Goal: Contribute content: Share content

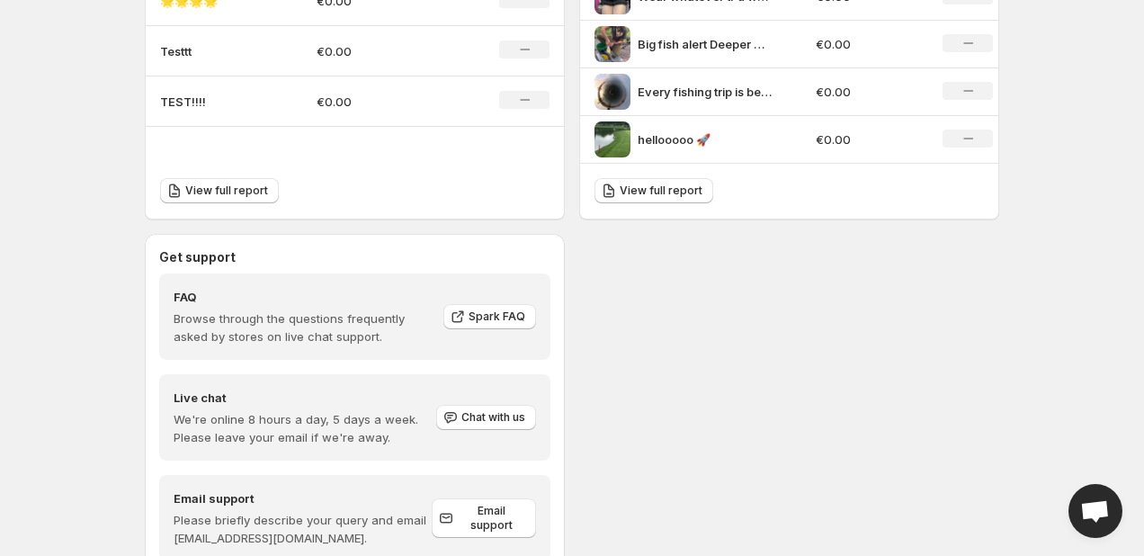
scroll to position [823, 0]
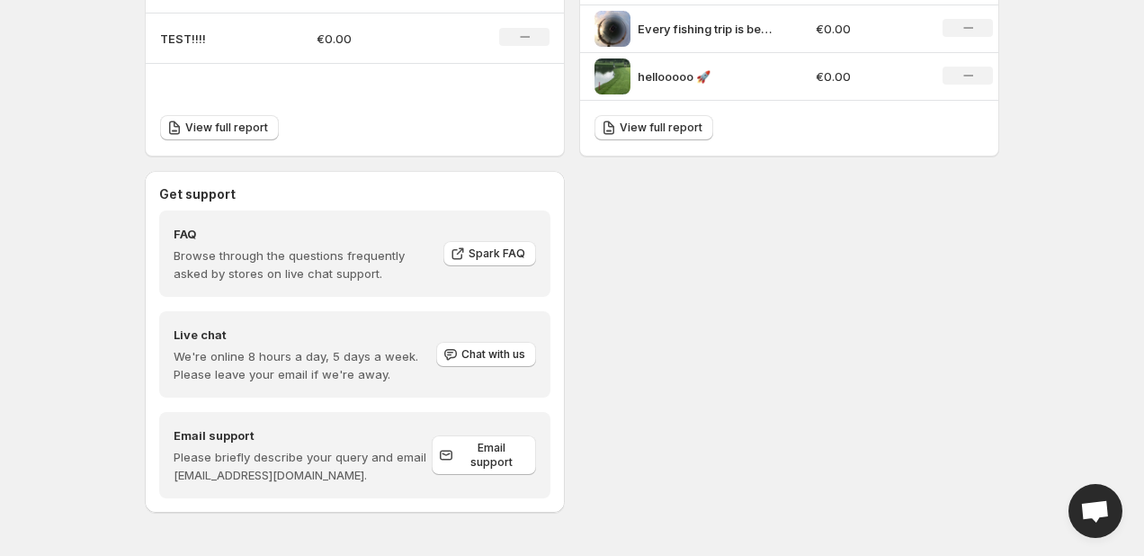
click at [1088, 508] on span "Open chat" at bounding box center [1095, 512] width 30 height 25
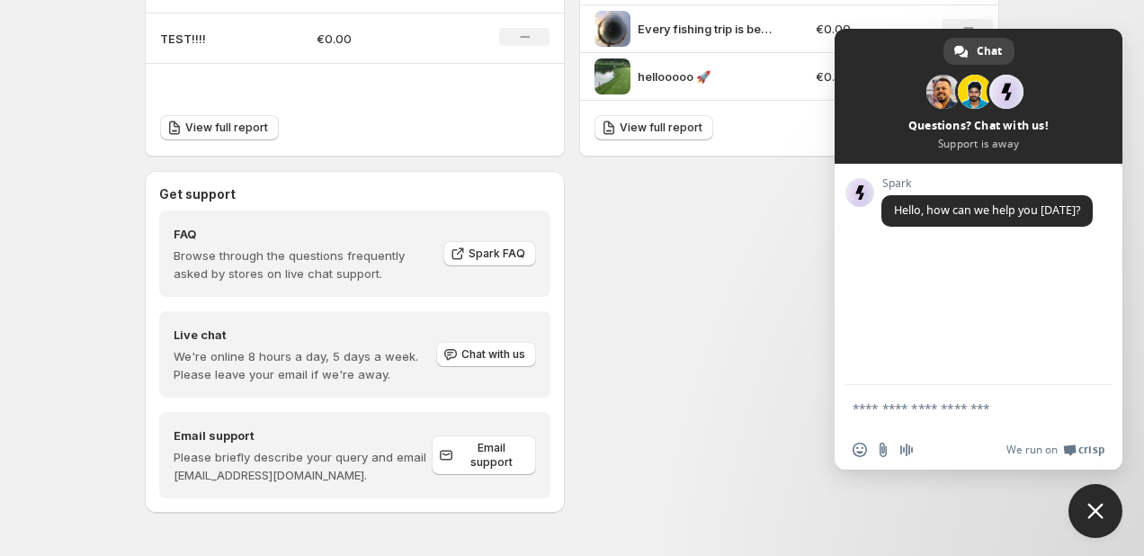
click at [712, 287] on div "Get support FAQ Browse through the questions frequently asked by stores on live…" at bounding box center [572, 342] width 854 height 342
click at [1104, 512] on span "Close chat" at bounding box center [1095, 511] width 54 height 54
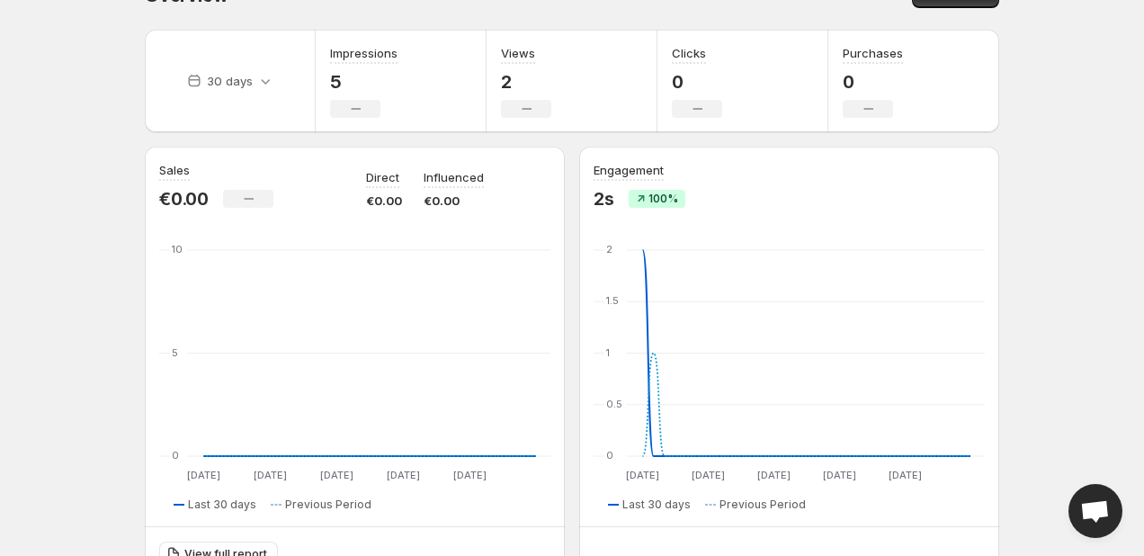
scroll to position [0, 0]
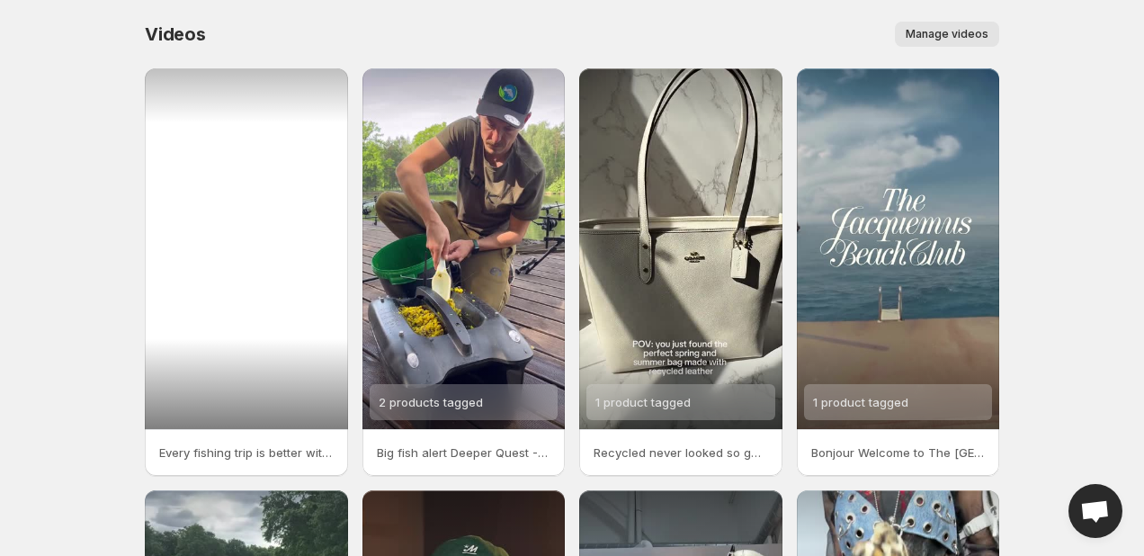
click at [265, 226] on div at bounding box center [246, 248] width 203 height 361
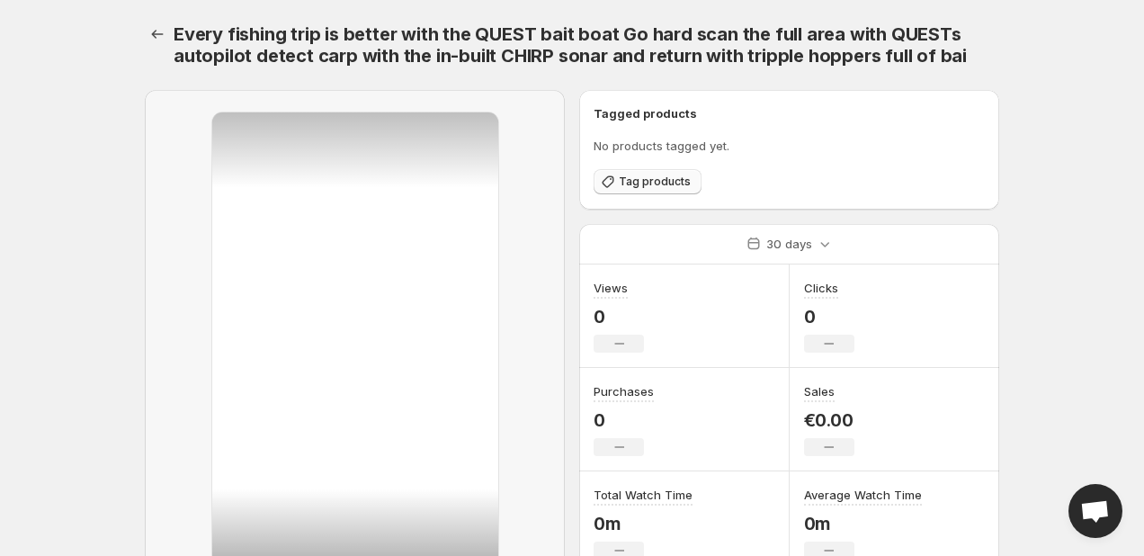
click at [661, 189] on button "Tag products" at bounding box center [647, 181] width 108 height 25
click at [154, 38] on icon "Settings" at bounding box center [157, 34] width 18 height 18
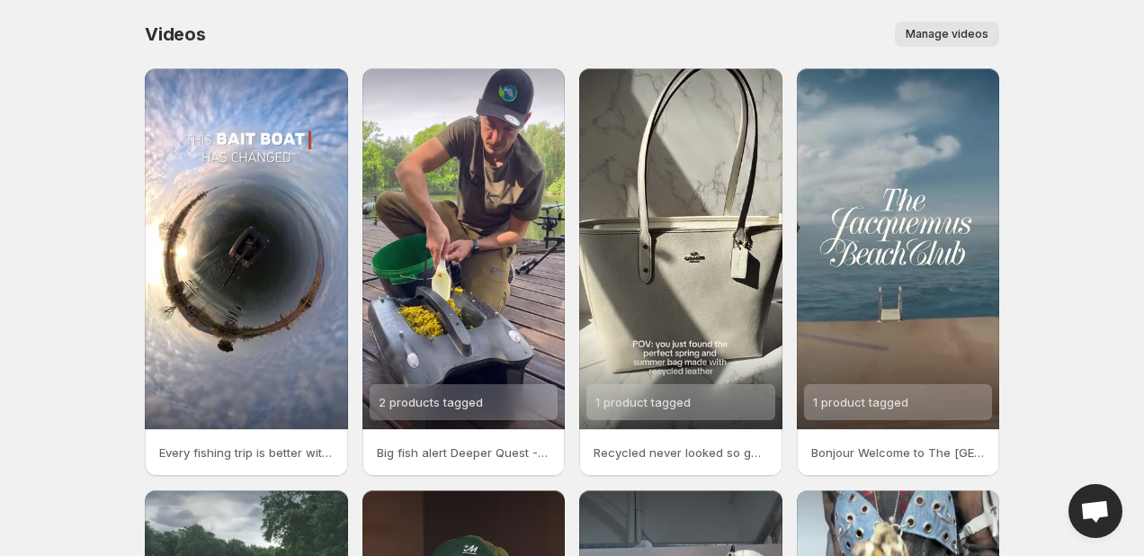
click at [947, 31] on span "Manage videos" at bounding box center [946, 34] width 83 height 14
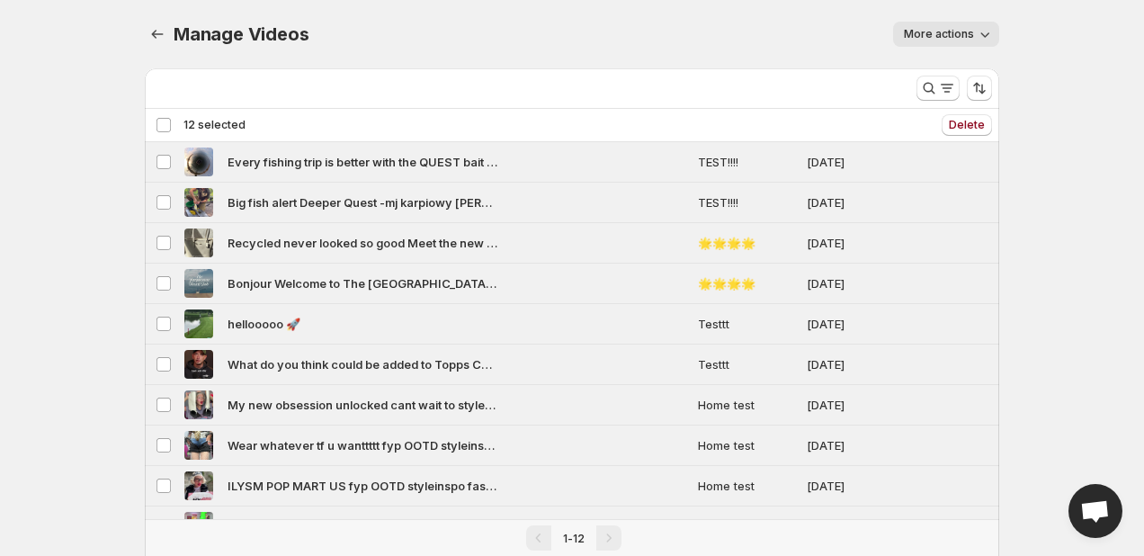
click at [942, 35] on span "More actions" at bounding box center [939, 34] width 70 height 14
drag, startPoint x: 730, startPoint y: 18, endPoint x: 400, endPoint y: 18, distance: 330.0
click at [730, 18] on div "Manage Videos. This page is ready Manage Videos More actions More actions More …" at bounding box center [572, 34] width 854 height 68
click at [153, 36] on icon "Manage Videos" at bounding box center [157, 34] width 18 height 18
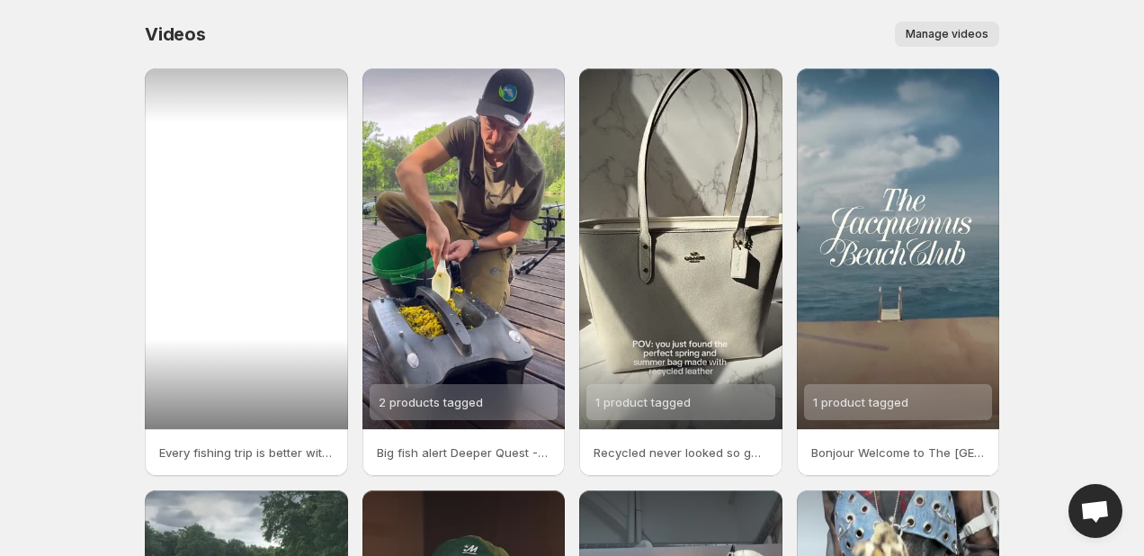
click at [268, 192] on div at bounding box center [246, 248] width 203 height 361
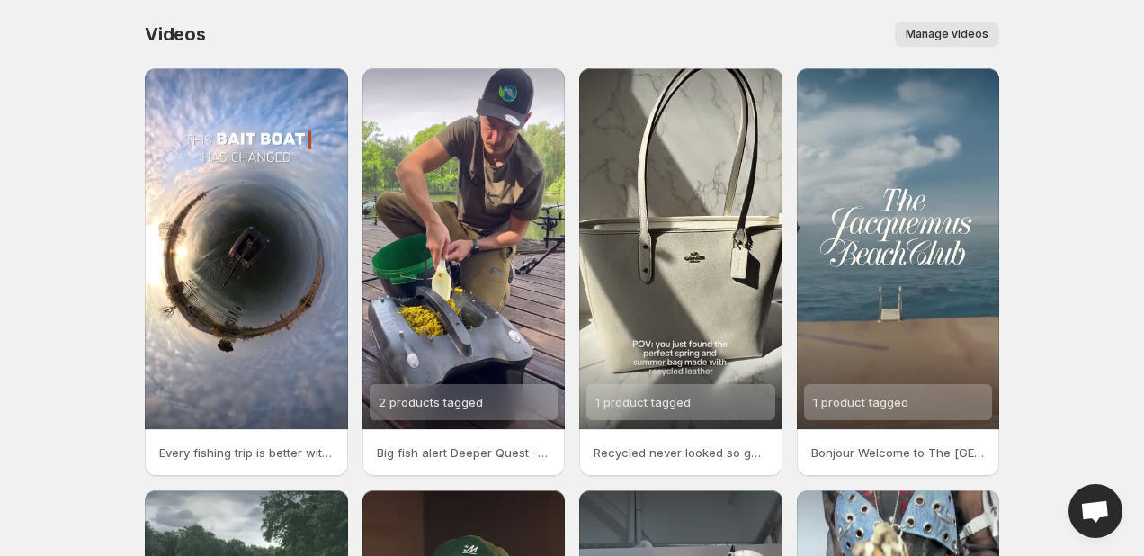
click at [965, 25] on button "Manage videos" at bounding box center [947, 34] width 104 height 25
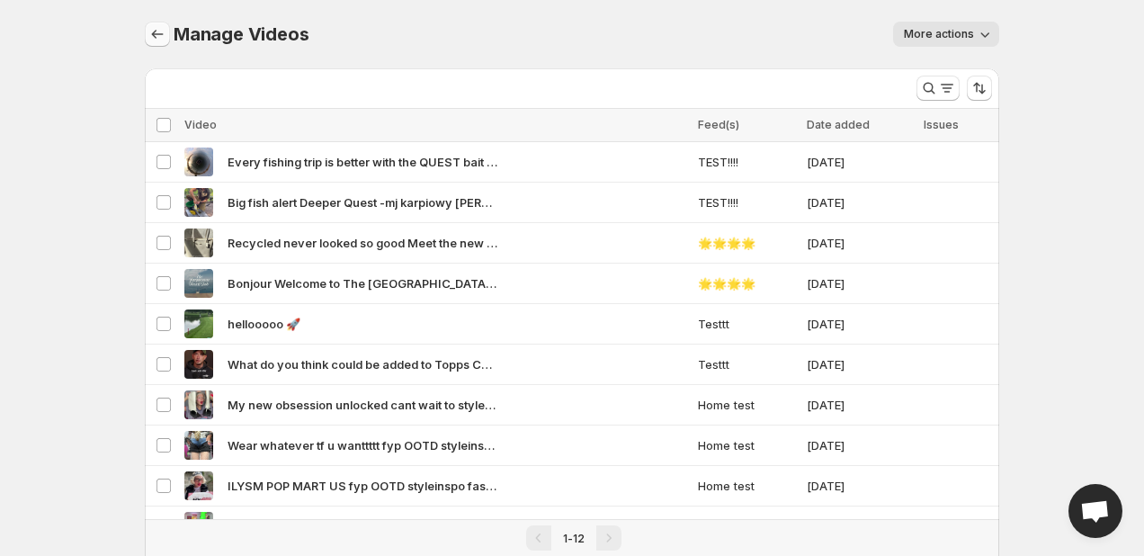
click at [156, 28] on icon "Manage Videos" at bounding box center [157, 34] width 18 height 18
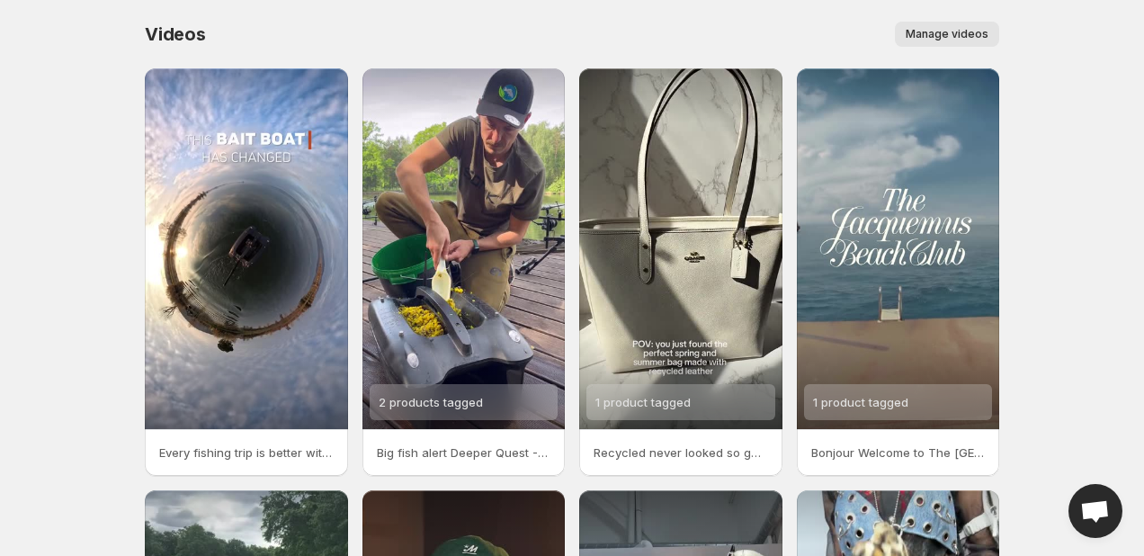
scroll to position [424, 0]
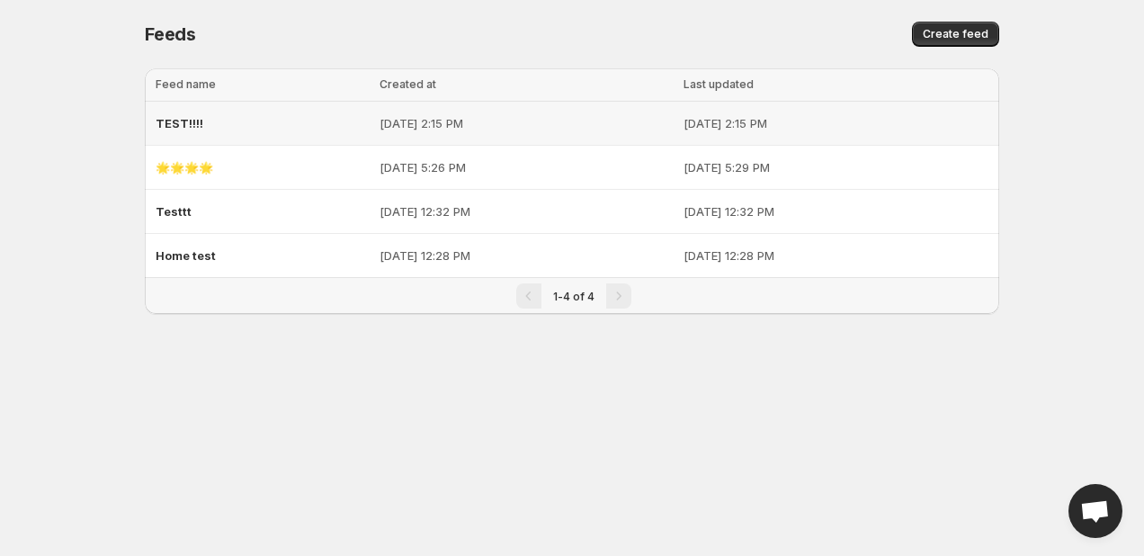
click at [417, 117] on p "[DATE] 2:15 PM" at bounding box center [526, 123] width 294 height 18
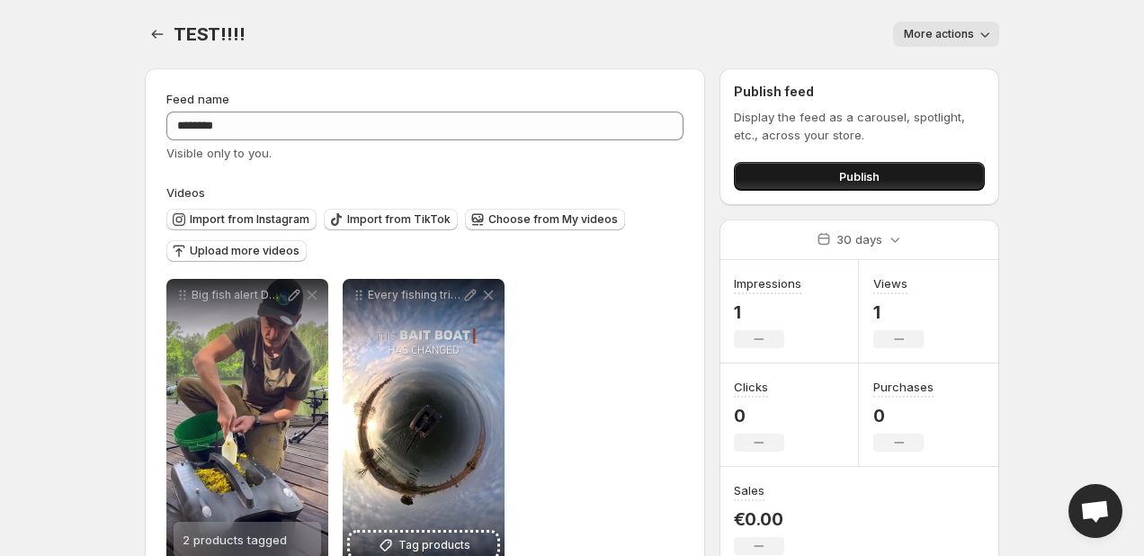
click at [830, 173] on button "Publish" at bounding box center [859, 176] width 251 height 29
click at [796, 179] on button "Publish" at bounding box center [859, 176] width 251 height 29
click at [846, 174] on span "Publish" at bounding box center [859, 176] width 40 height 18
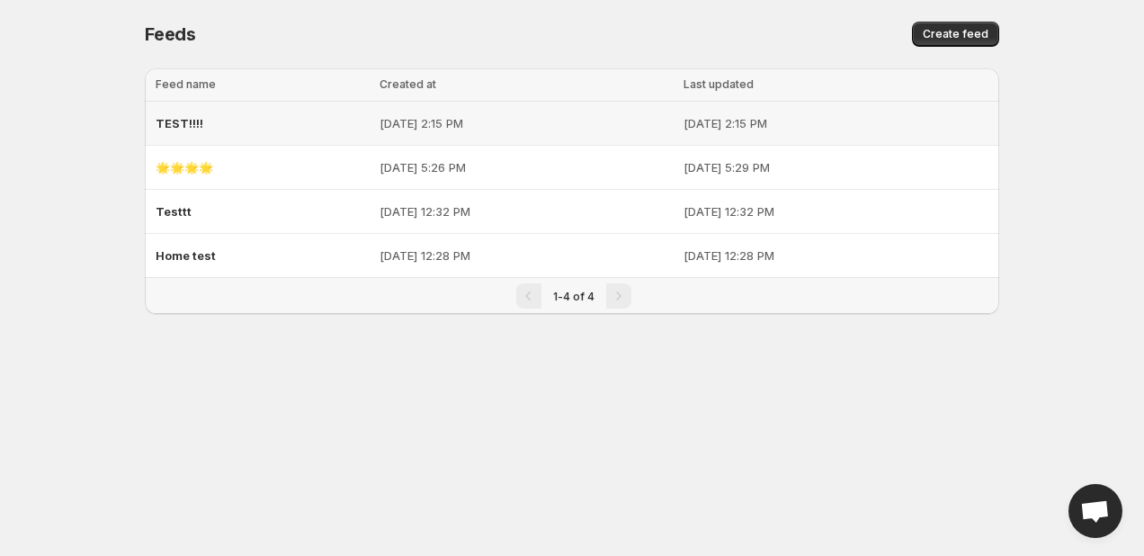
click at [392, 131] on p "[DATE] 2:15 PM" at bounding box center [526, 123] width 294 height 18
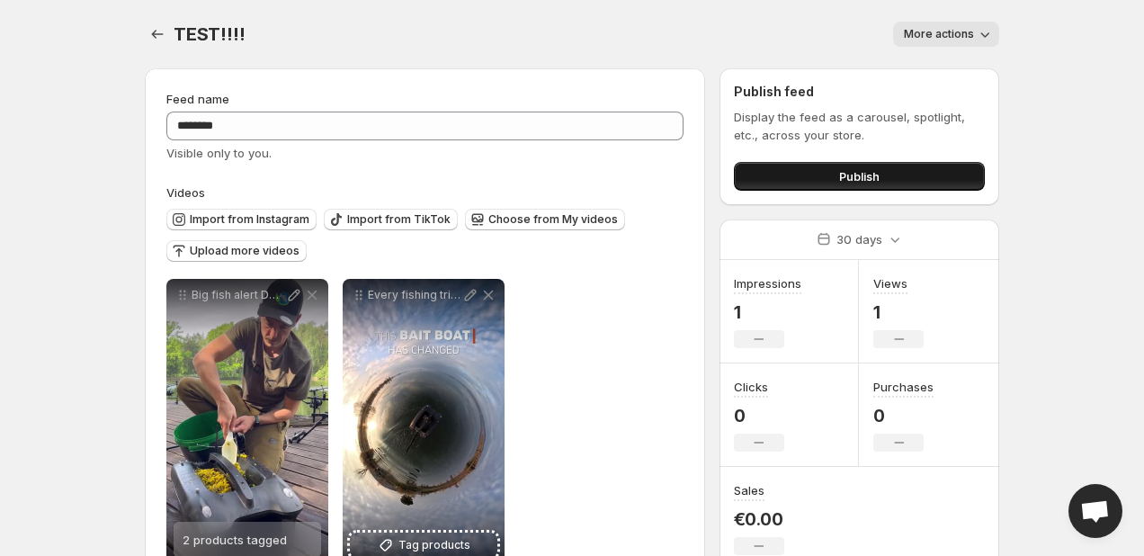
click at [801, 180] on button "Publish" at bounding box center [859, 176] width 251 height 29
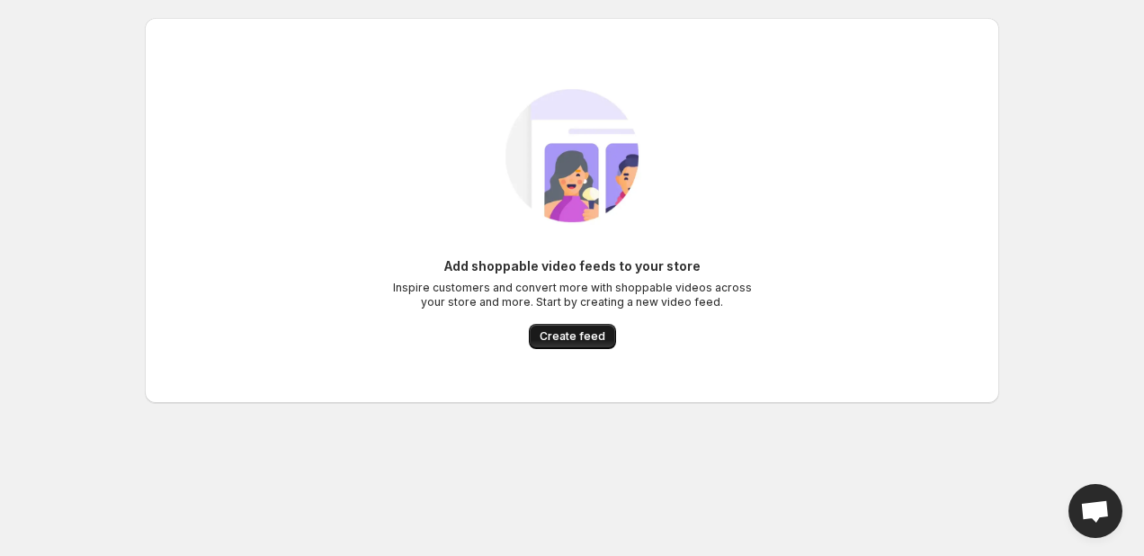
click at [577, 336] on span "Create feed" at bounding box center [572, 336] width 66 height 14
